Goal: Information Seeking & Learning: Check status

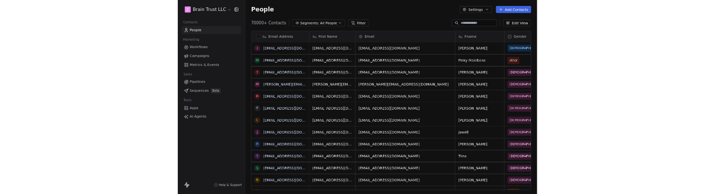
scroll to position [340, 581]
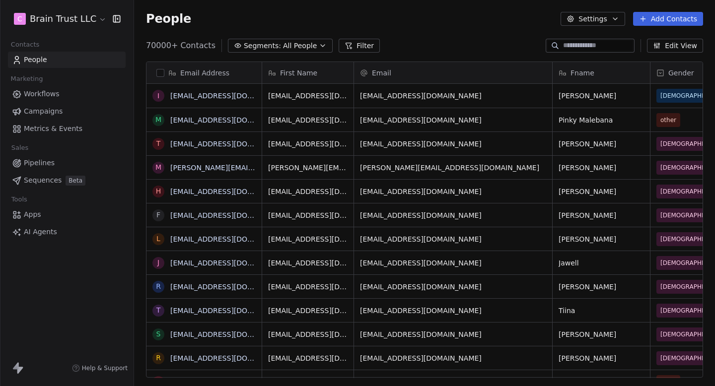
click at [51, 110] on span "Campaigns" at bounding box center [43, 111] width 39 height 10
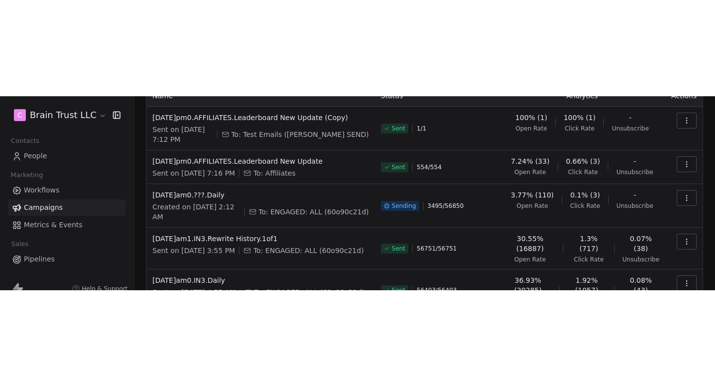
scroll to position [60, 0]
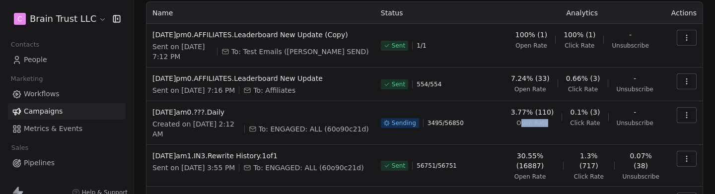
drag, startPoint x: 521, startPoint y: 114, endPoint x: 556, endPoint y: 114, distance: 34.7
click at [556, 114] on div "3.77% (110) Open Rate 0.1% (3) Click Rate - Unsubscribe" at bounding box center [582, 117] width 154 height 20
drag, startPoint x: 551, startPoint y: 114, endPoint x: 523, endPoint y: 114, distance: 27.3
click at [523, 114] on div "3.77% (110) Open Rate" at bounding box center [532, 117] width 43 height 20
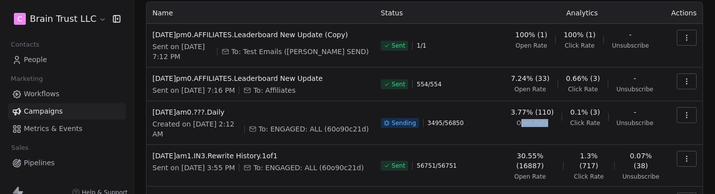
click at [523, 119] on span "Open Rate" at bounding box center [532, 123] width 32 height 8
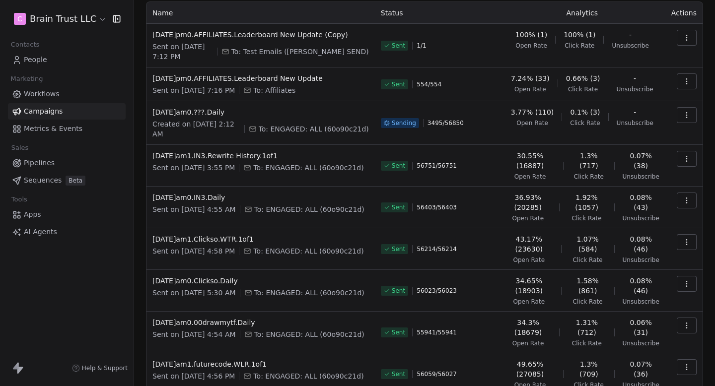
scroll to position [0, 0]
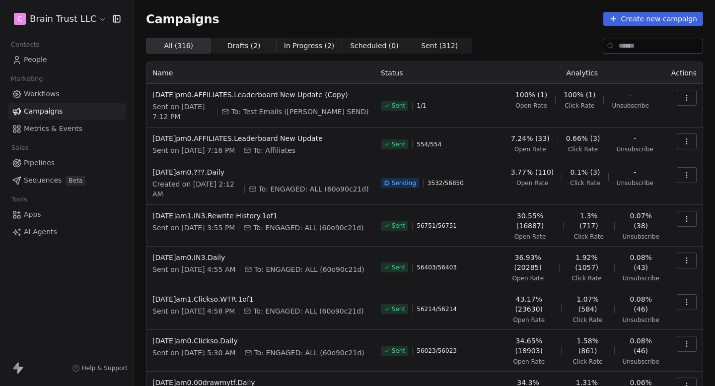
click at [72, 130] on span "Metrics & Events" at bounding box center [53, 129] width 59 height 10
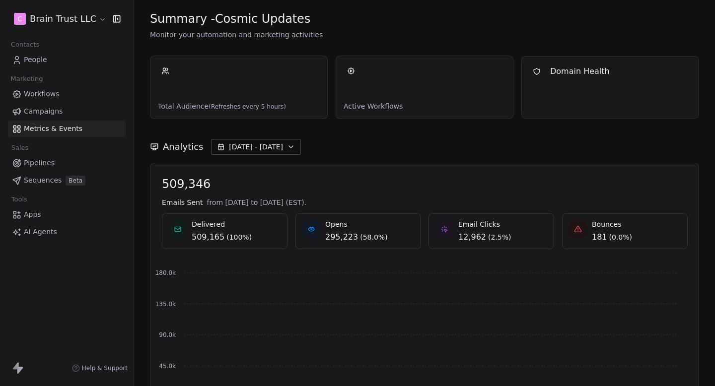
scroll to position [16, 0]
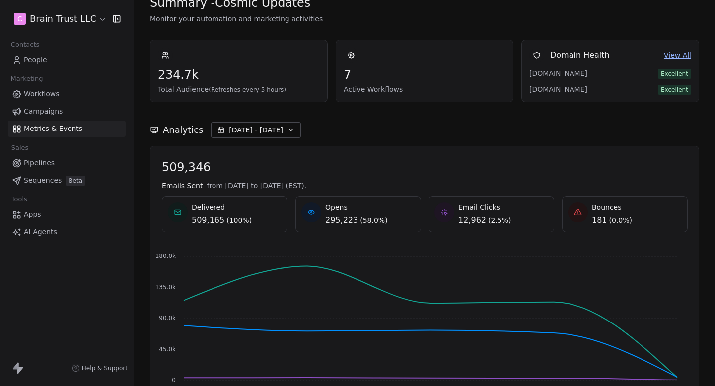
click at [289, 128] on icon "button" at bounding box center [291, 130] width 8 height 8
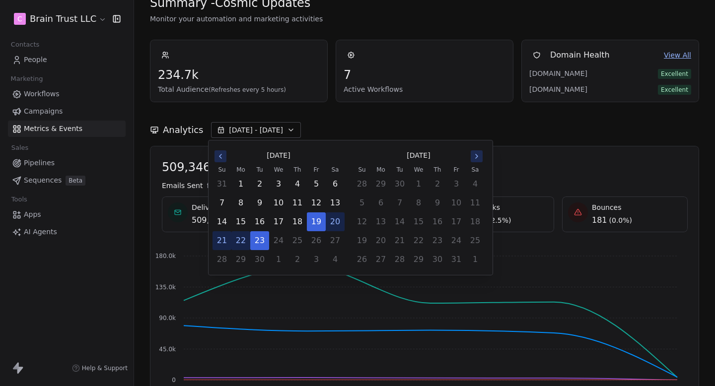
click at [347, 119] on div "Analytics [DATE] - [DATE]" at bounding box center [424, 124] width 549 height 44
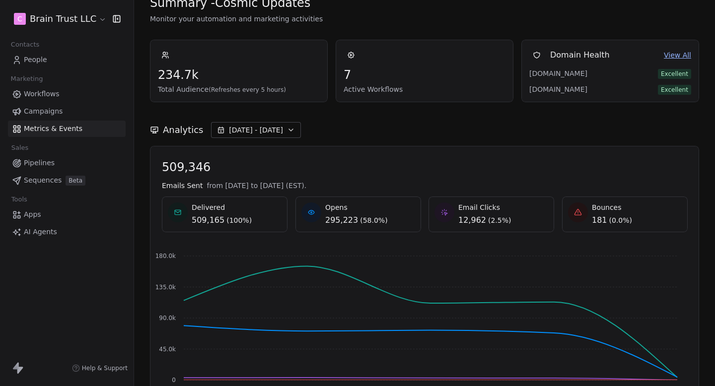
click at [274, 131] on span "[DATE] - [DATE]" at bounding box center [256, 130] width 54 height 10
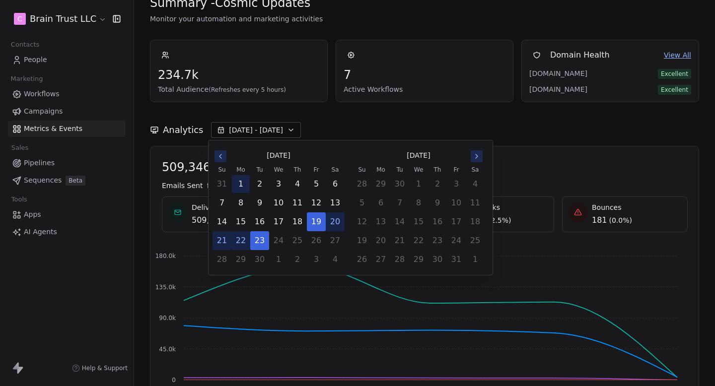
click at [244, 186] on button "1" at bounding box center [241, 184] width 18 height 18
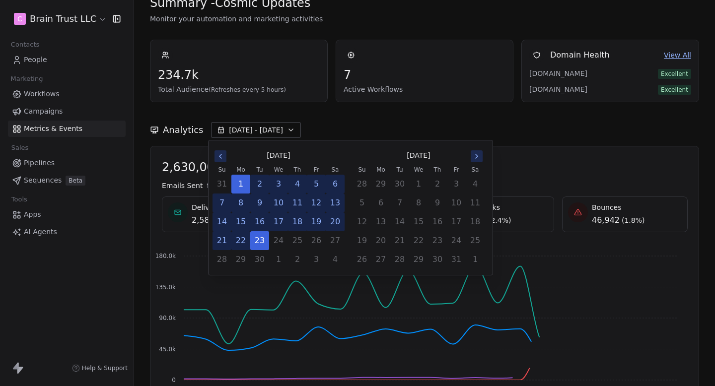
click at [358, 127] on div "Analytics [DATE] - [DATE]" at bounding box center [424, 130] width 549 height 16
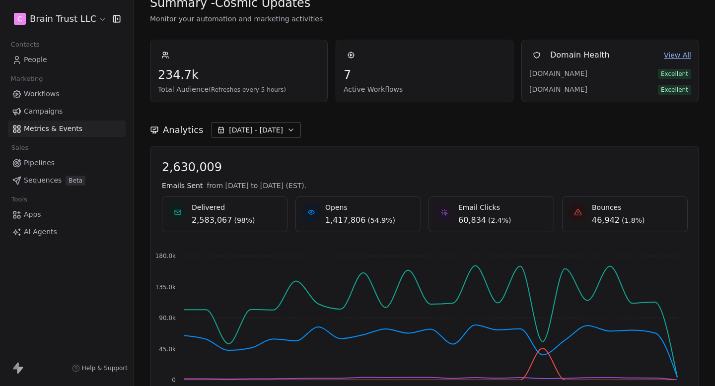
click at [259, 130] on span "[DATE] - [DATE]" at bounding box center [256, 130] width 54 height 10
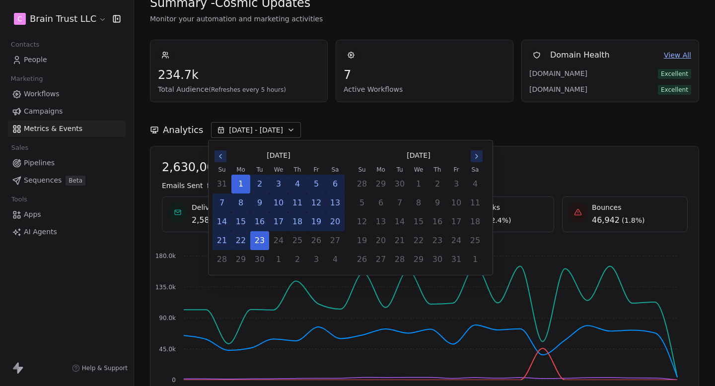
click at [223, 158] on icon "Go to the Previous Month" at bounding box center [220, 156] width 8 height 8
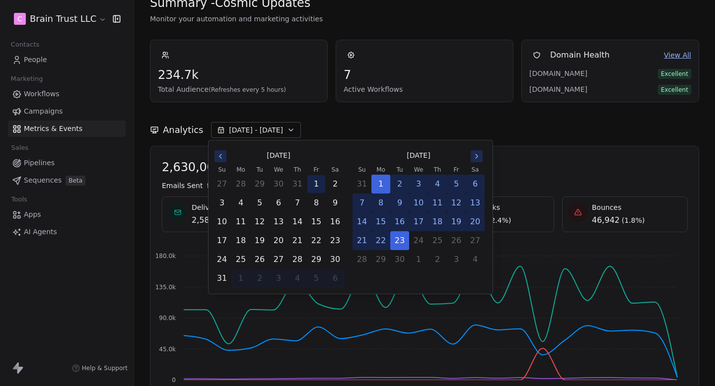
click at [319, 183] on button "1" at bounding box center [316, 184] width 18 height 18
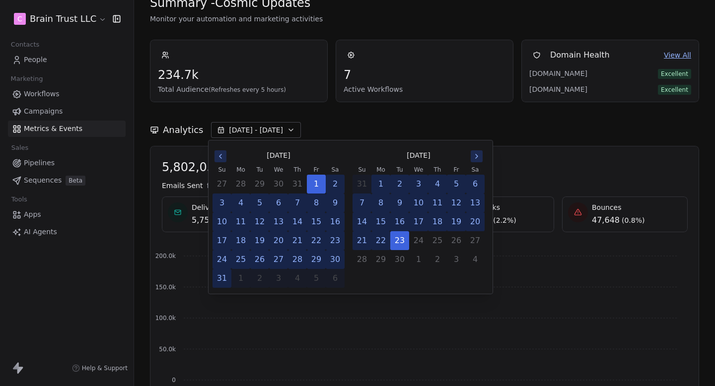
click at [220, 278] on button "31" at bounding box center [222, 278] width 18 height 18
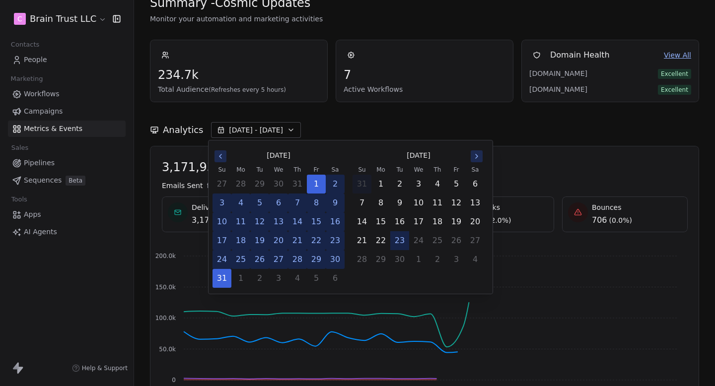
click at [327, 130] on div "Analytics [DATE] - [DATE]" at bounding box center [424, 130] width 549 height 16
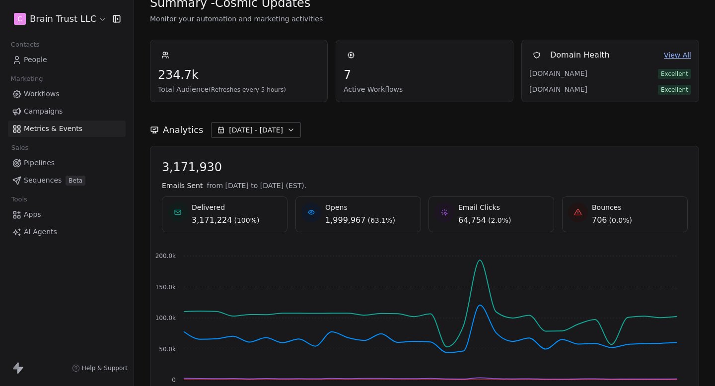
click at [243, 124] on button "[DATE] - [DATE]" at bounding box center [256, 130] width 90 height 16
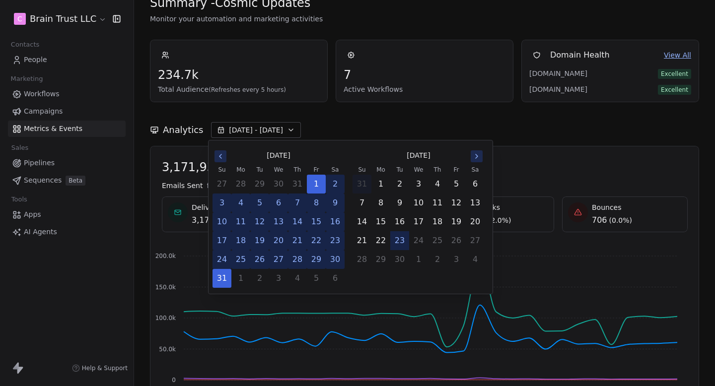
click at [222, 157] on icon "Go to the Previous Month" at bounding box center [220, 156] width 8 height 8
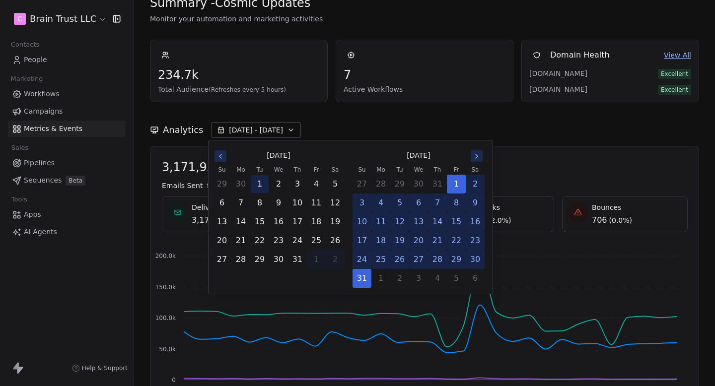
click at [264, 181] on button "1" at bounding box center [260, 184] width 18 height 18
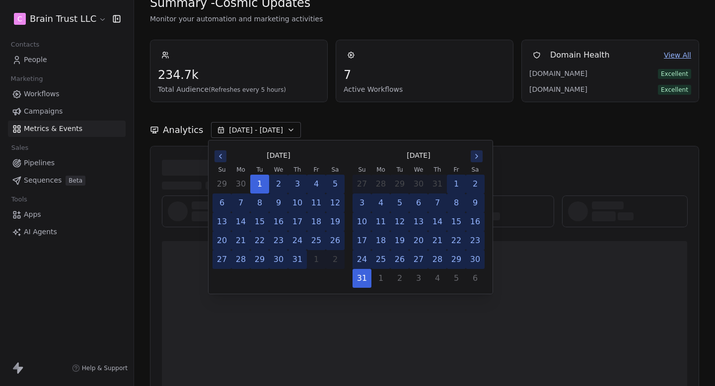
click at [299, 255] on button "31" at bounding box center [297, 260] width 18 height 18
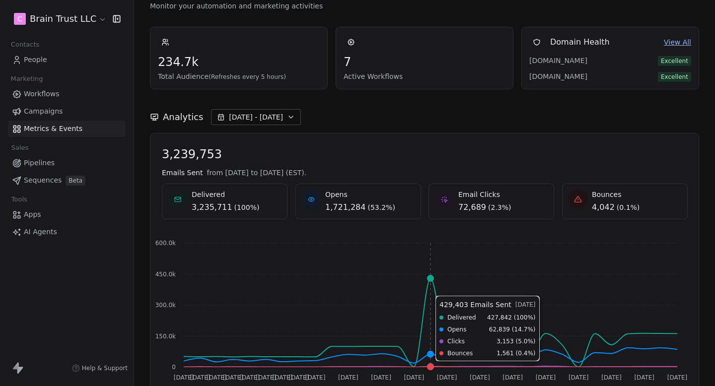
scroll to position [28, 0]
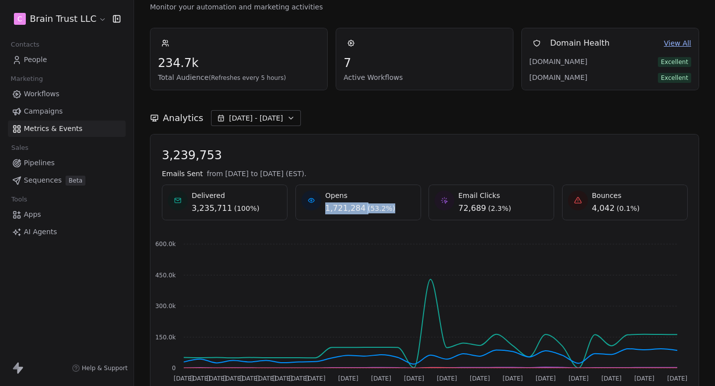
drag, startPoint x: 323, startPoint y: 211, endPoint x: 410, endPoint y: 211, distance: 87.3
click at [410, 211] on div "Opens 1,721,284 ( 53.2% )" at bounding box center [358, 203] width 114 height 24
click at [261, 117] on span "[DATE] - [DATE]" at bounding box center [256, 118] width 54 height 10
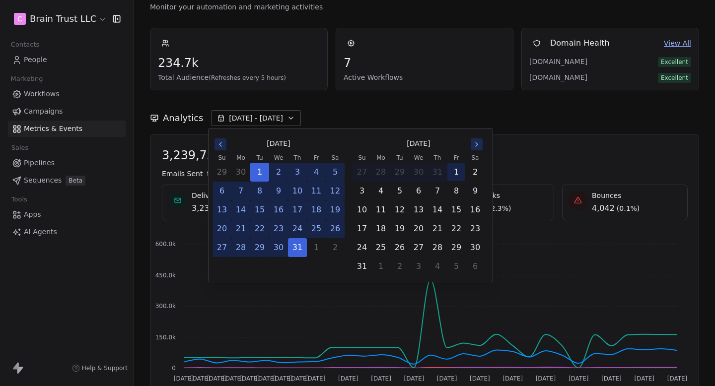
click at [457, 175] on button "1" at bounding box center [456, 172] width 18 height 18
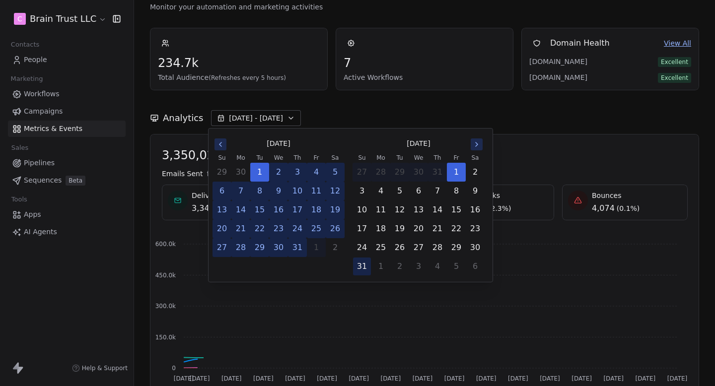
click at [362, 266] on button "31" at bounding box center [362, 267] width 18 height 18
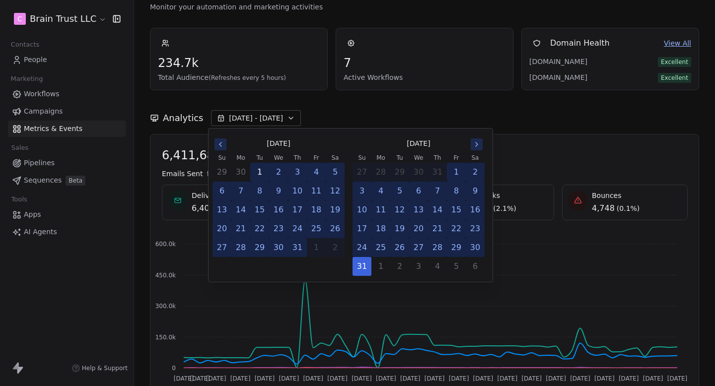
click at [261, 172] on button "1" at bounding box center [260, 172] width 18 height 18
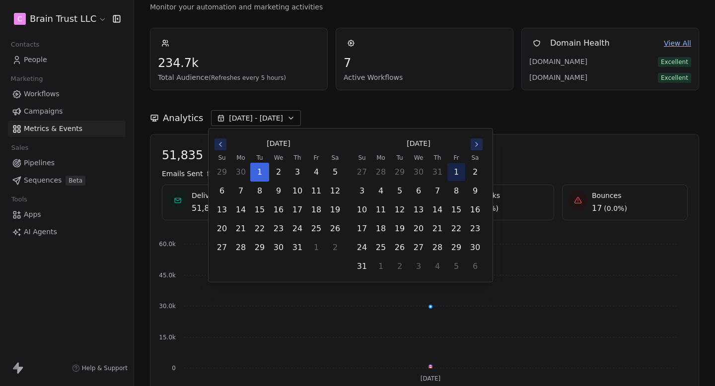
click at [455, 174] on button "1" at bounding box center [456, 172] width 18 height 18
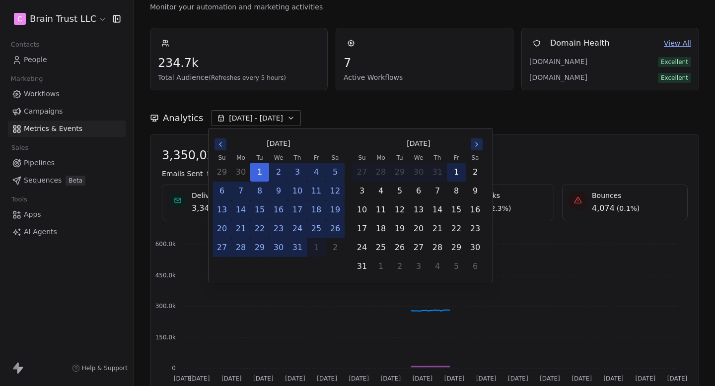
click at [455, 174] on button "1" at bounding box center [456, 172] width 18 height 18
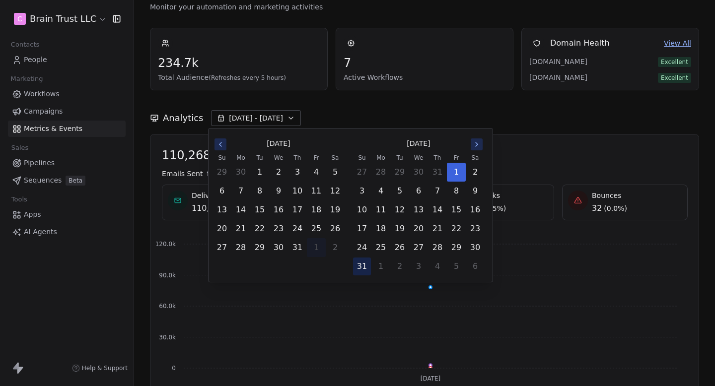
click at [369, 265] on button "31" at bounding box center [362, 267] width 18 height 18
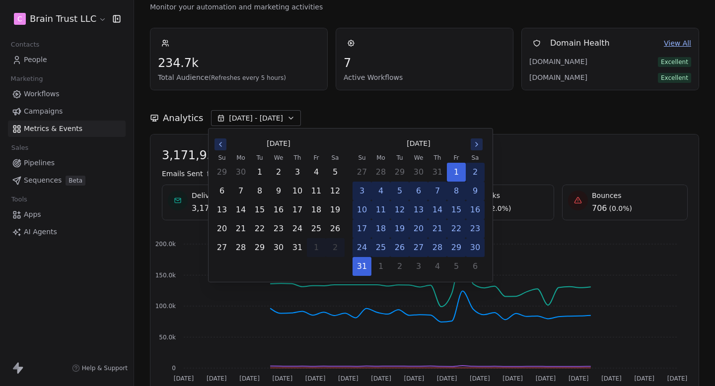
click at [544, 223] on div "3,171,930 Emails Sent from [DATE] to [DATE] (EST). Delivered 3,171,224 ( 100% )…" at bounding box center [424, 270] width 525 height 245
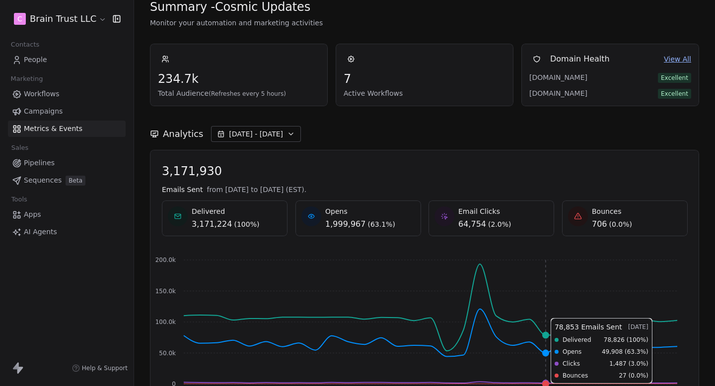
scroll to position [14, 0]
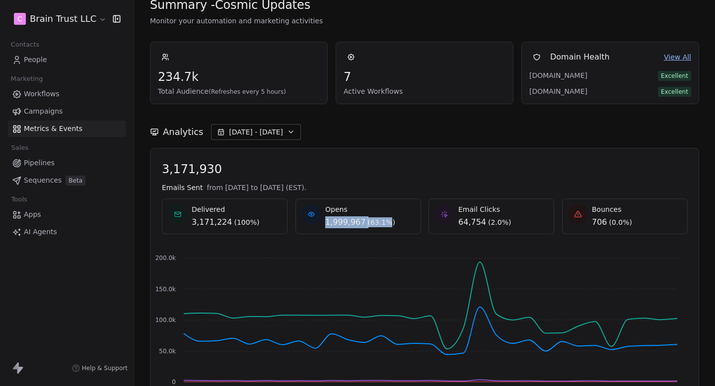
drag, startPoint x: 325, startPoint y: 226, endPoint x: 389, endPoint y: 226, distance: 64.0
click at [388, 226] on div "1,999,967 ( 63.1% )" at bounding box center [360, 222] width 70 height 12
click at [389, 226] on div "Opens 1,999,967 ( 63.1% )" at bounding box center [358, 216] width 114 height 24
click at [250, 132] on span "[DATE] - [DATE]" at bounding box center [256, 132] width 54 height 10
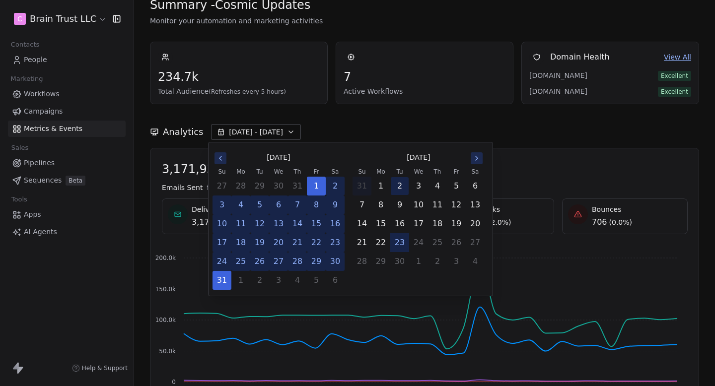
click at [391, 186] on button "2" at bounding box center [399, 186] width 18 height 18
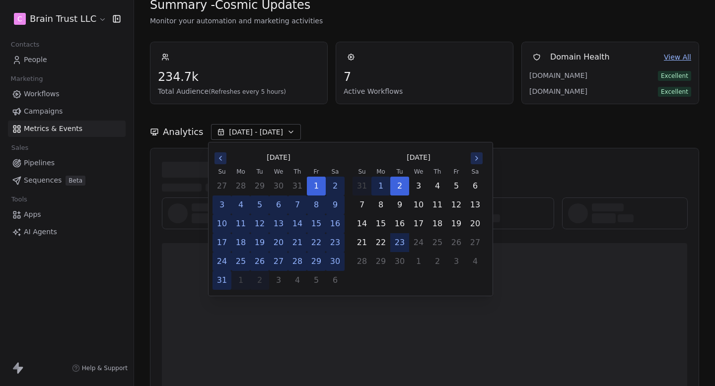
click at [385, 186] on button "1" at bounding box center [381, 186] width 18 height 18
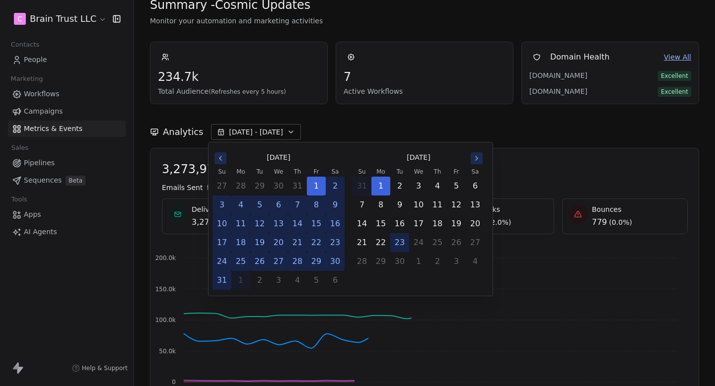
click at [402, 242] on button "23" at bounding box center [399, 243] width 18 height 18
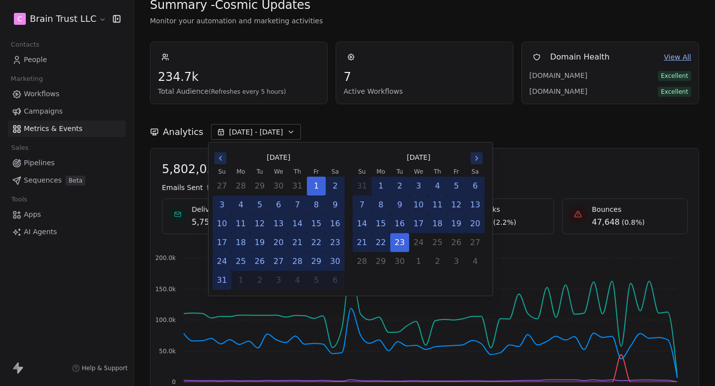
click at [381, 189] on button "1" at bounding box center [381, 186] width 18 height 18
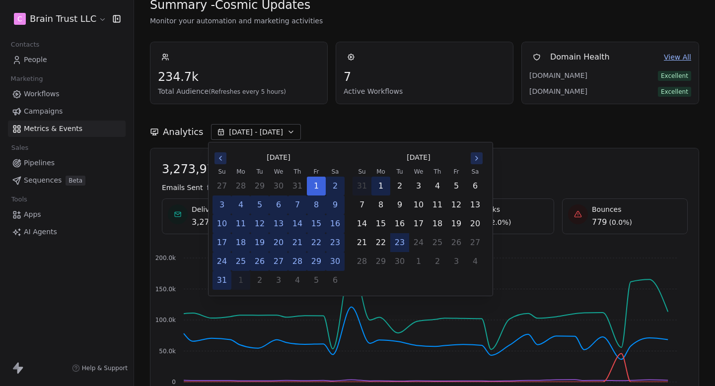
click at [381, 189] on button "1" at bounding box center [381, 186] width 18 height 18
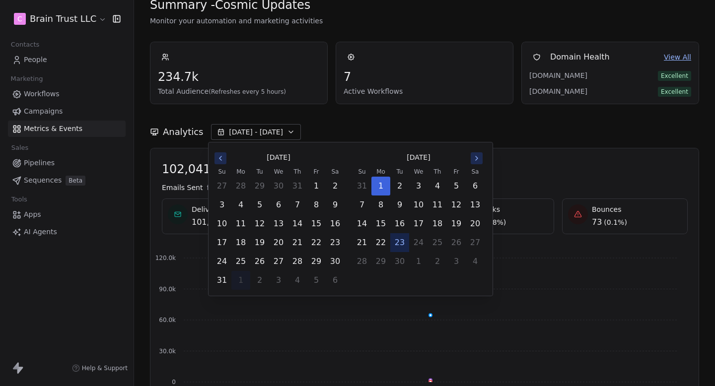
click at [399, 241] on button "23" at bounding box center [399, 243] width 18 height 18
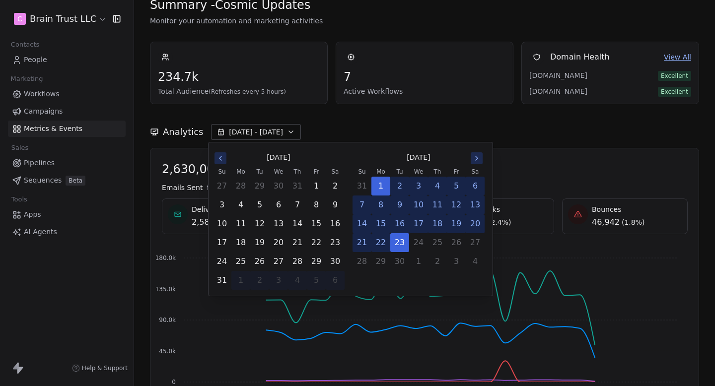
click at [472, 122] on div "Analytics [DATE] - [DATE]" at bounding box center [424, 126] width 549 height 44
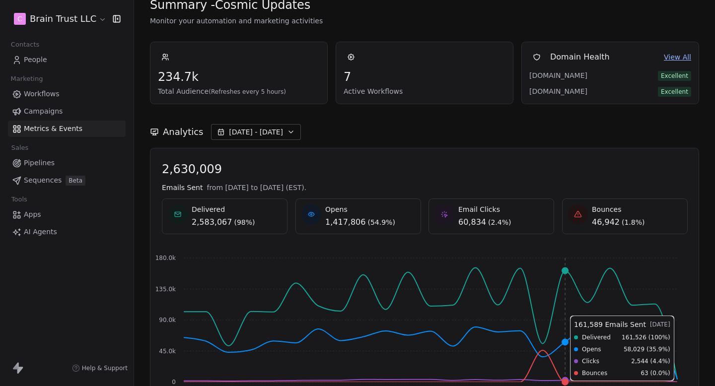
scroll to position [31, 0]
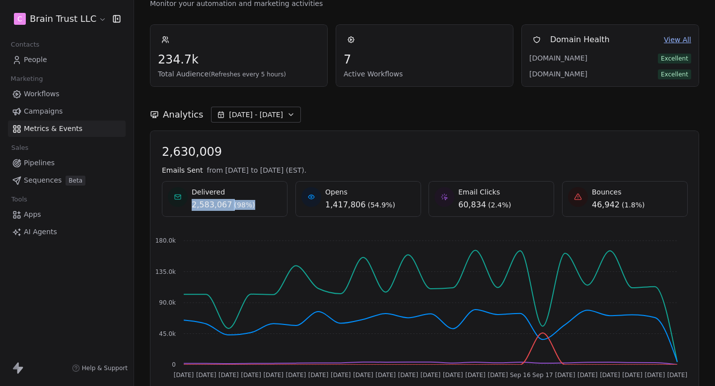
drag, startPoint x: 193, startPoint y: 207, endPoint x: 265, endPoint y: 207, distance: 71.9
click at [265, 207] on div "Delivered 2,583,067 ( 98% )" at bounding box center [225, 199] width 114 height 24
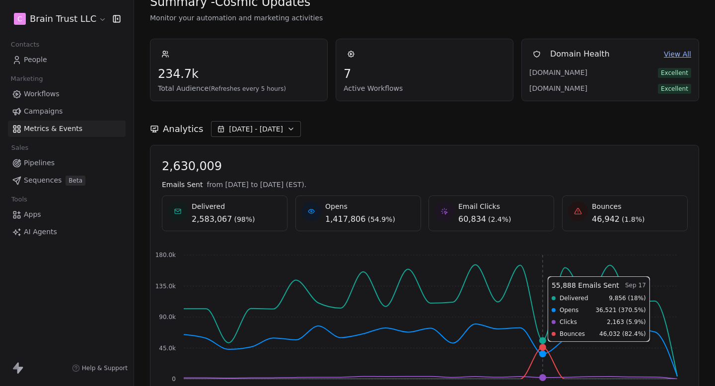
scroll to position [0, 0]
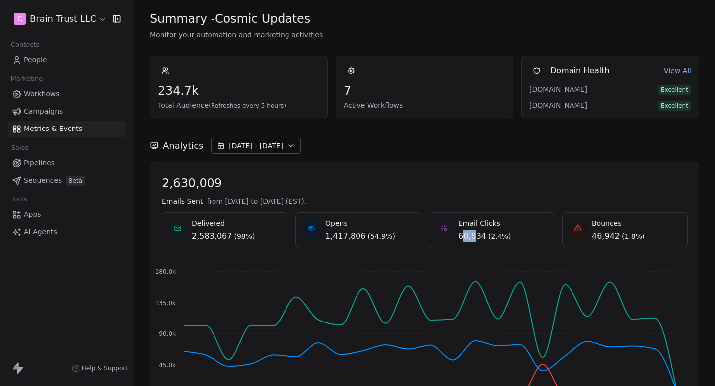
drag, startPoint x: 460, startPoint y: 235, endPoint x: 477, endPoint y: 235, distance: 16.9
click at [477, 235] on span "60,834" at bounding box center [472, 236] width 28 height 12
click at [258, 145] on span "[DATE] - [DATE]" at bounding box center [256, 146] width 54 height 10
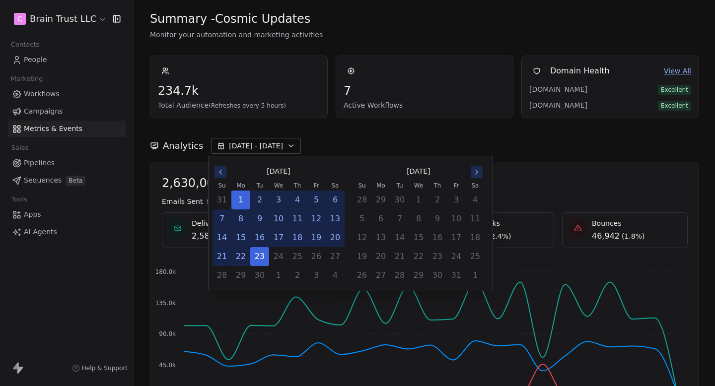
click at [219, 175] on icon "Go to the Previous Month" at bounding box center [220, 172] width 8 height 8
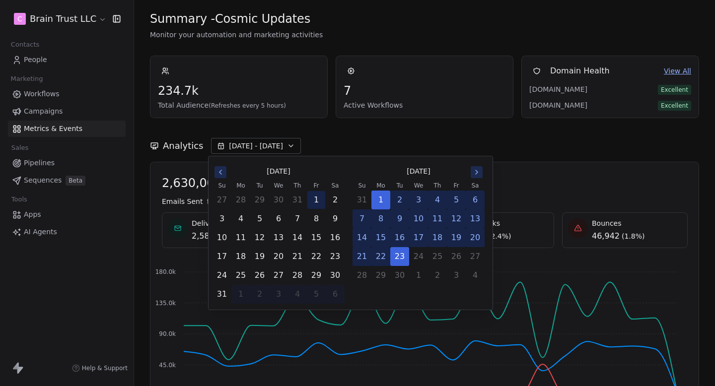
click at [316, 202] on button "1" at bounding box center [316, 200] width 18 height 18
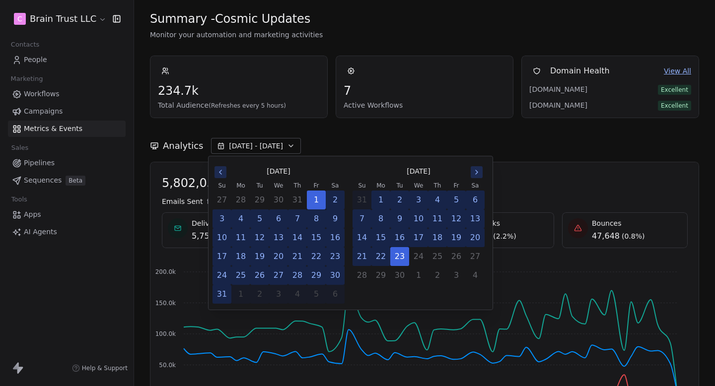
click at [221, 293] on button "31" at bounding box center [222, 294] width 18 height 18
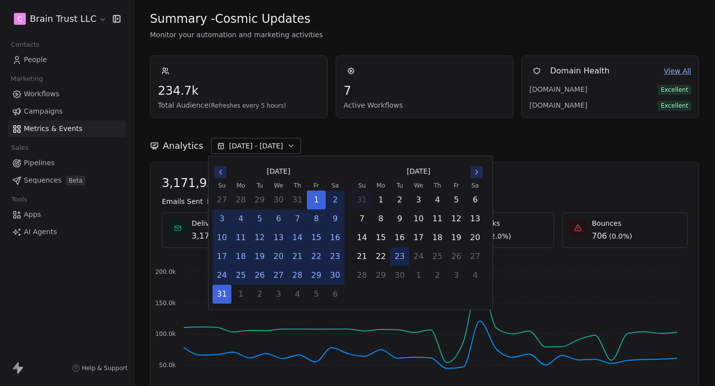
click at [453, 136] on div "Analytics [DATE] - [DATE]" at bounding box center [424, 140] width 549 height 44
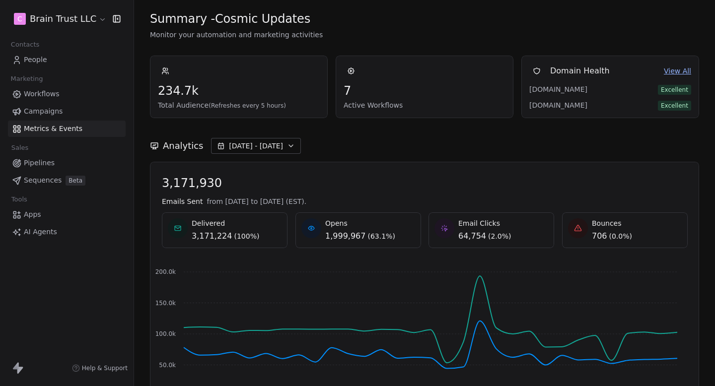
click at [267, 141] on span "[DATE] - [DATE]" at bounding box center [256, 146] width 54 height 10
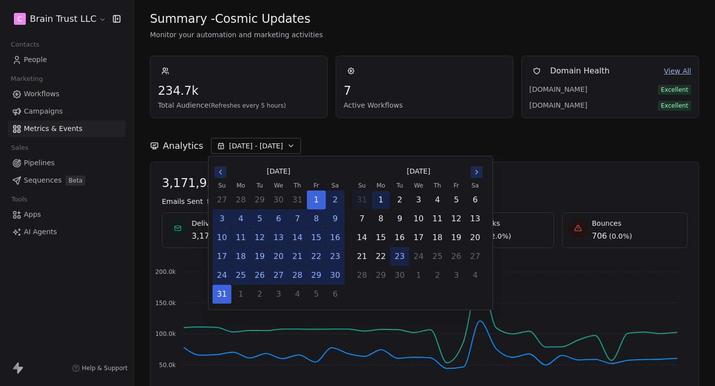
click at [384, 199] on button "1" at bounding box center [381, 200] width 18 height 18
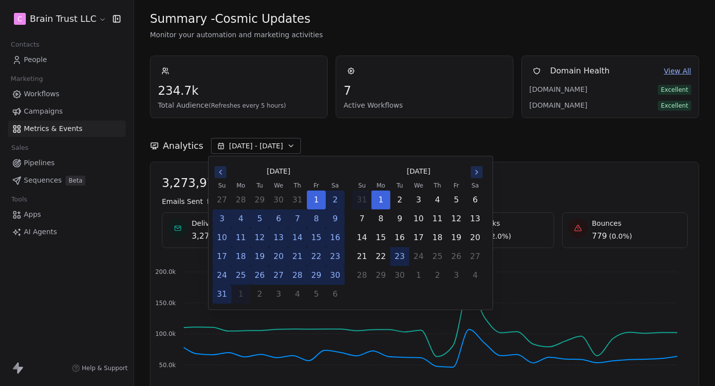
click at [403, 258] on button "23" at bounding box center [399, 257] width 18 height 18
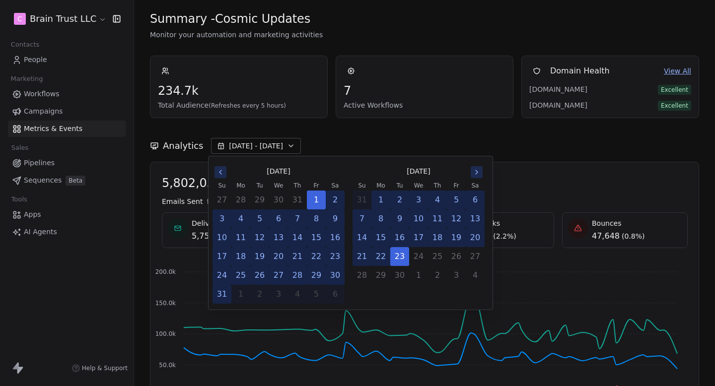
click at [517, 194] on div "5,802,058 Emails Sent from [DATE] to [DATE] (EST). Delivered 5,754,410 ( 99% ) …" at bounding box center [424, 298] width 525 height 245
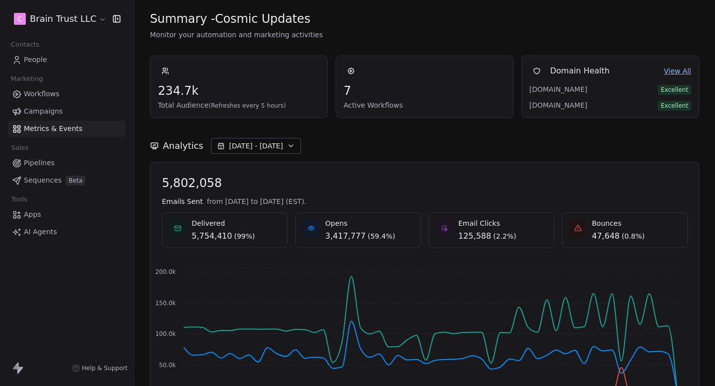
click at [274, 149] on span "[DATE] - [DATE]" at bounding box center [256, 146] width 54 height 10
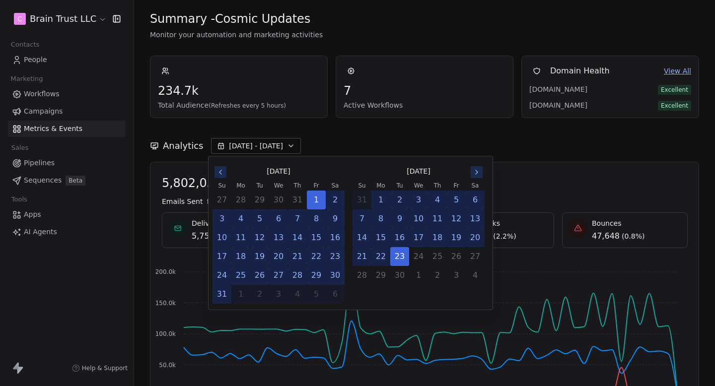
click at [378, 203] on button "1" at bounding box center [381, 200] width 18 height 18
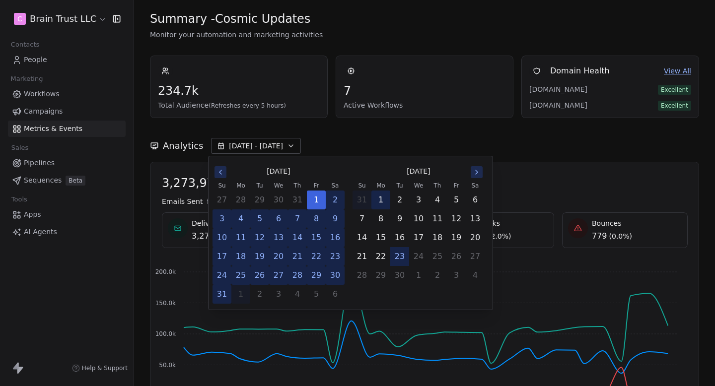
click at [378, 203] on button "1" at bounding box center [381, 200] width 18 height 18
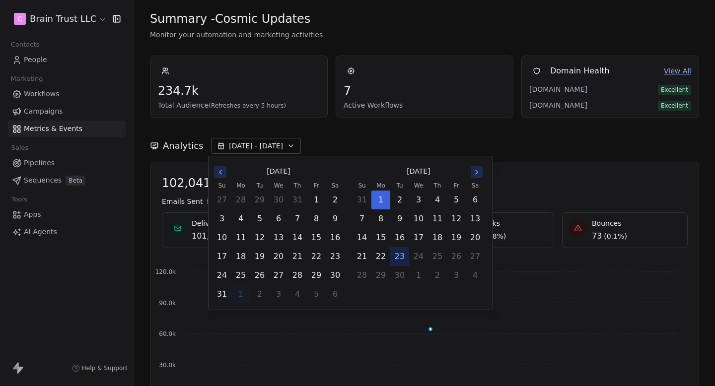
click at [398, 259] on button "23" at bounding box center [399, 257] width 18 height 18
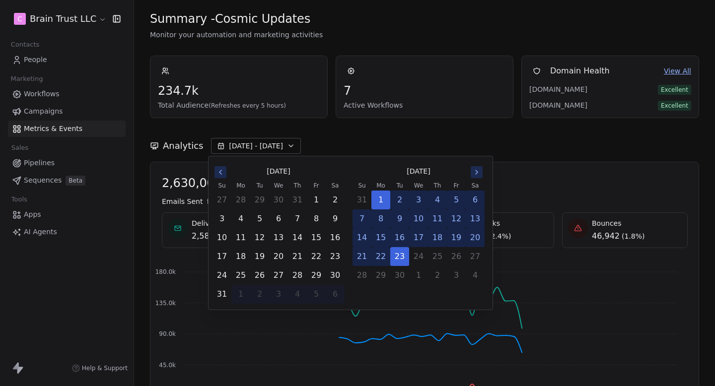
click at [533, 180] on span "2,630,009" at bounding box center [424, 183] width 525 height 15
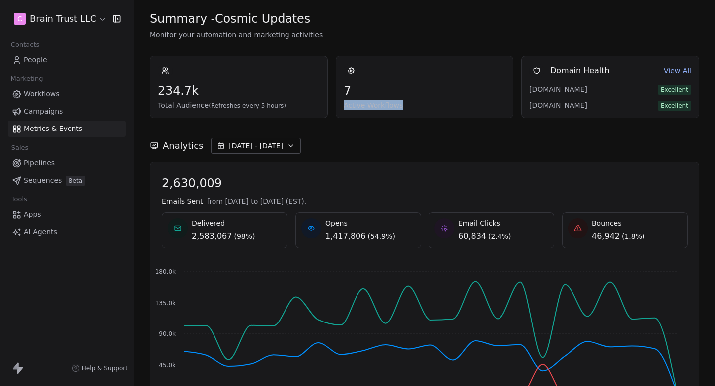
drag, startPoint x: 335, startPoint y: 104, endPoint x: 404, endPoint y: 104, distance: 69.0
click at [404, 104] on div "234.7k Total Audience (Refreshes every 5 hours) 7 Active Workflows Domain Healt…" at bounding box center [424, 87] width 549 height 63
click at [404, 104] on span "Active Workflows" at bounding box center [424, 105] width 162 height 10
click at [53, 60] on link "People" at bounding box center [67, 60] width 118 height 16
click at [53, 60] on div "C Brain Trust LLC Contacts People Marketing Workflows Campaigns Metrics & Event…" at bounding box center [357, 193] width 715 height 386
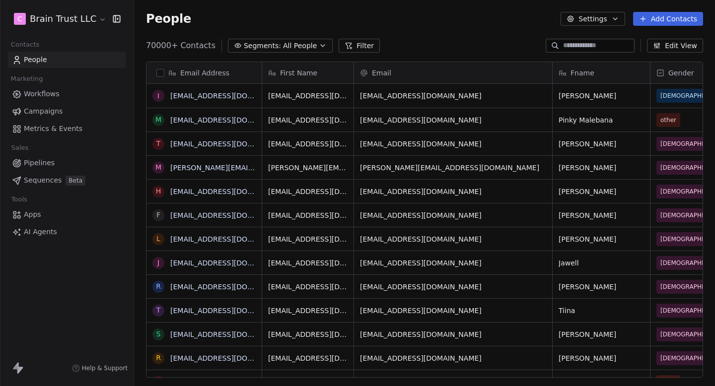
scroll to position [340, 581]
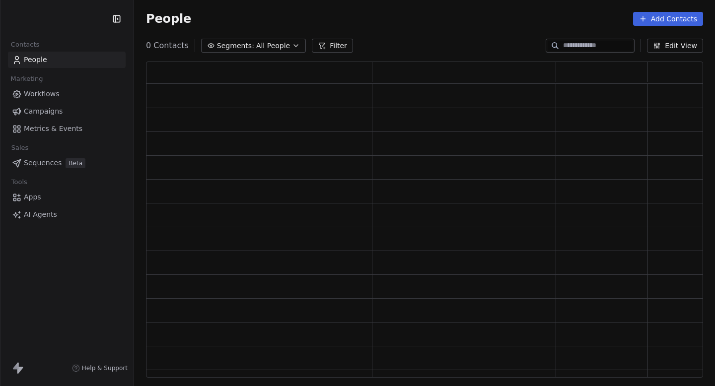
scroll to position [316, 557]
